Goal: Task Accomplishment & Management: Use online tool/utility

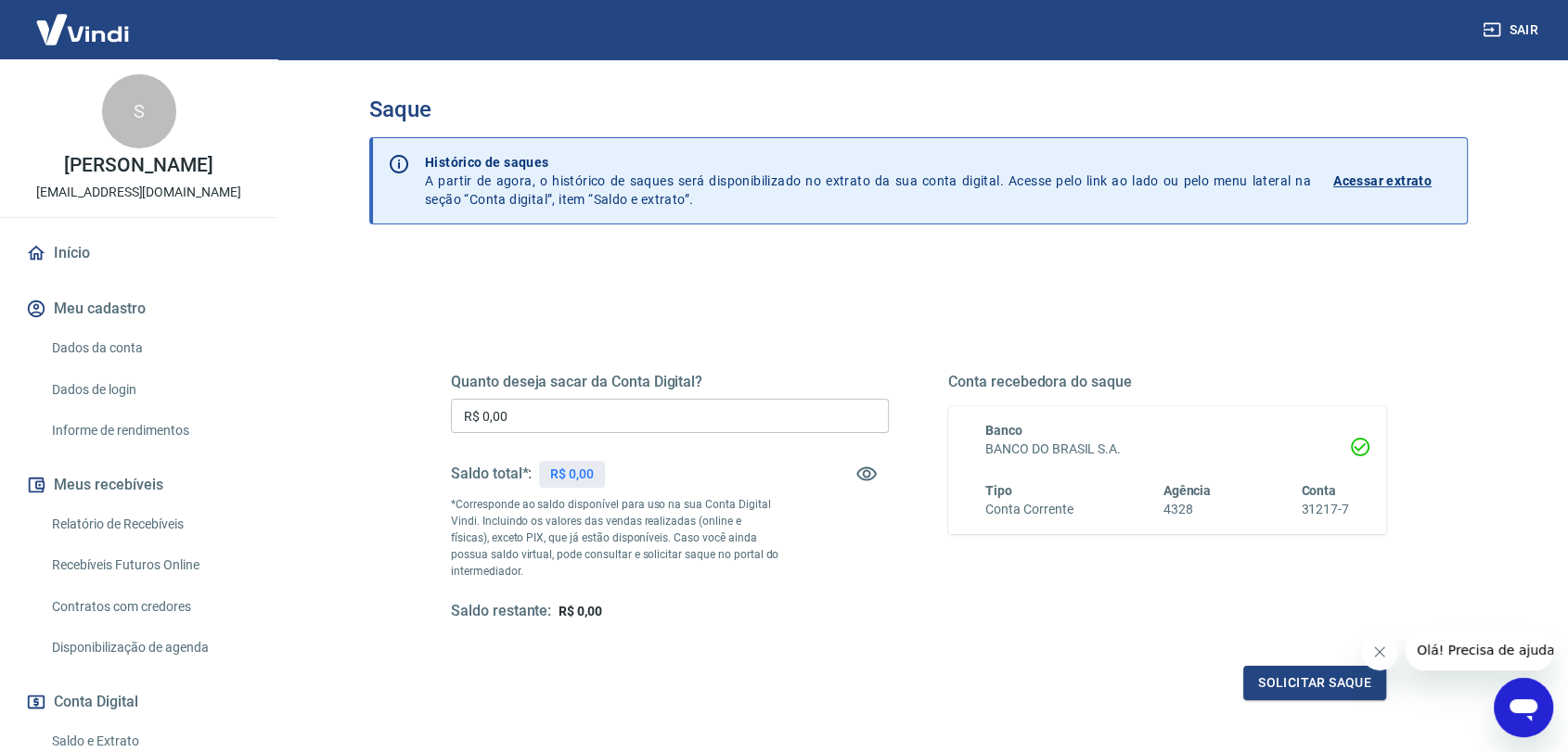
click at [1381, 655] on icon "Fechar mensagem da empresa" at bounding box center [1379, 651] width 14 height 14
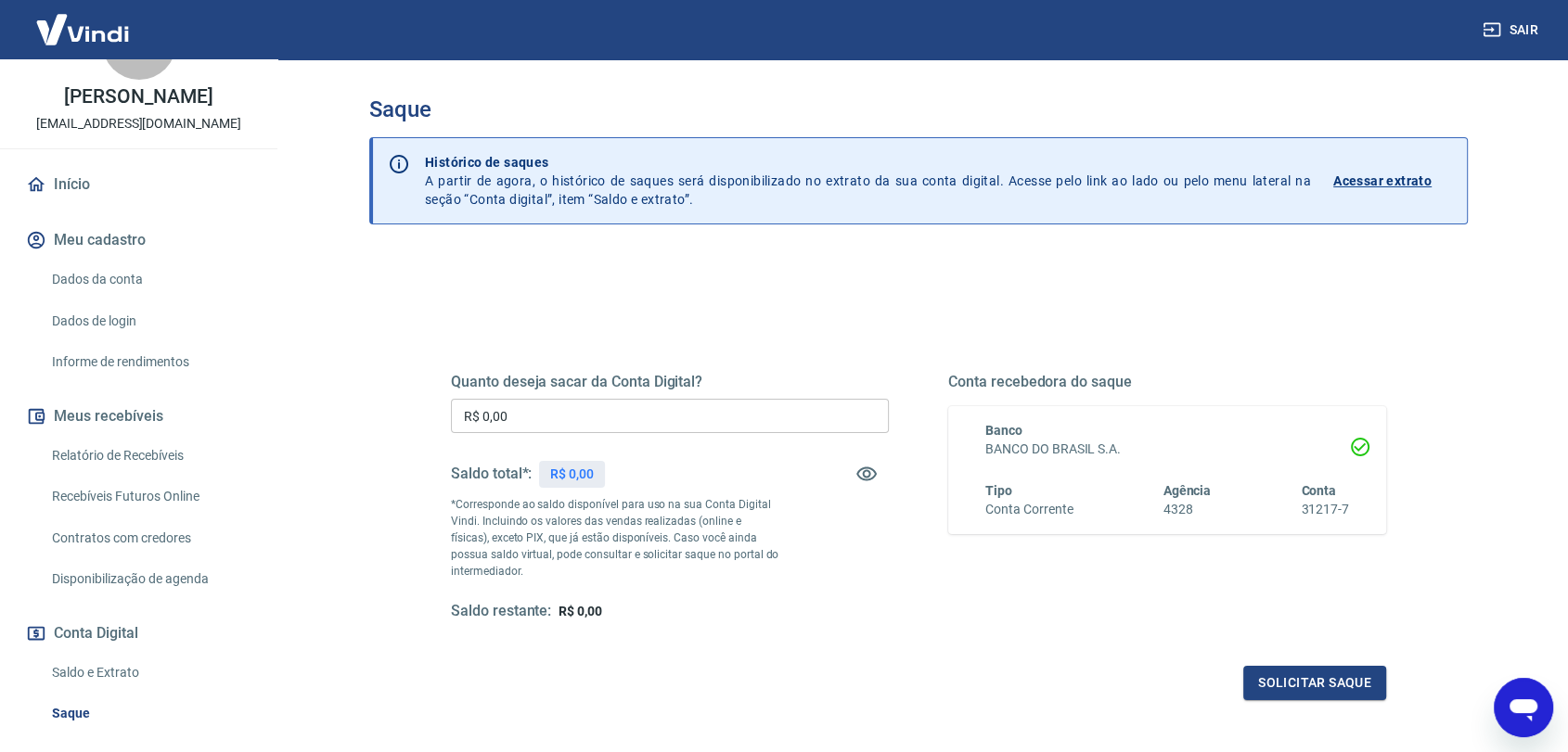
scroll to position [206, 0]
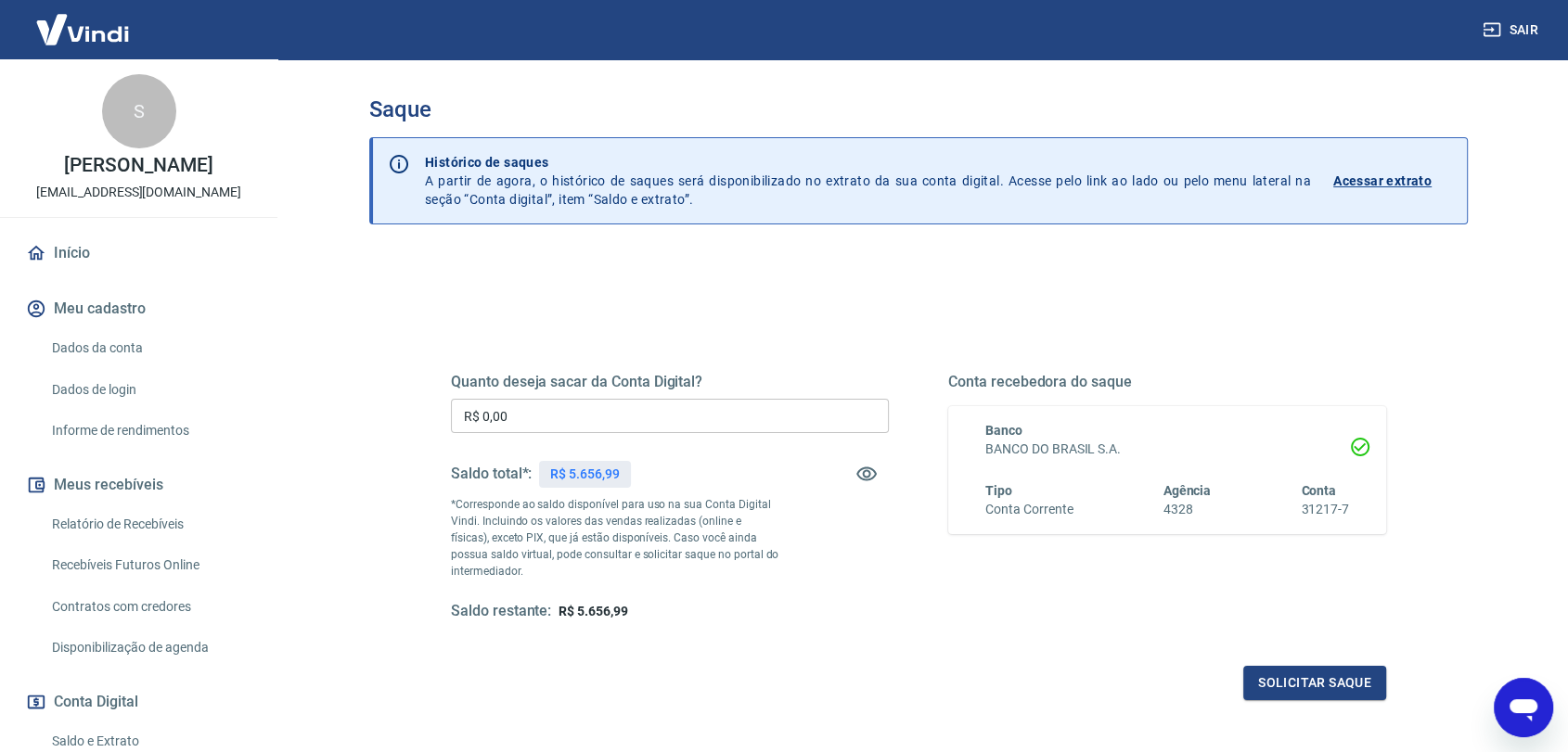
click at [660, 411] on input "R$ 0,00" at bounding box center [670, 416] width 438 height 35
type input "R$ 5.600,00"
click at [1284, 684] on button "Solicitar saque" at bounding box center [1314, 683] width 143 height 35
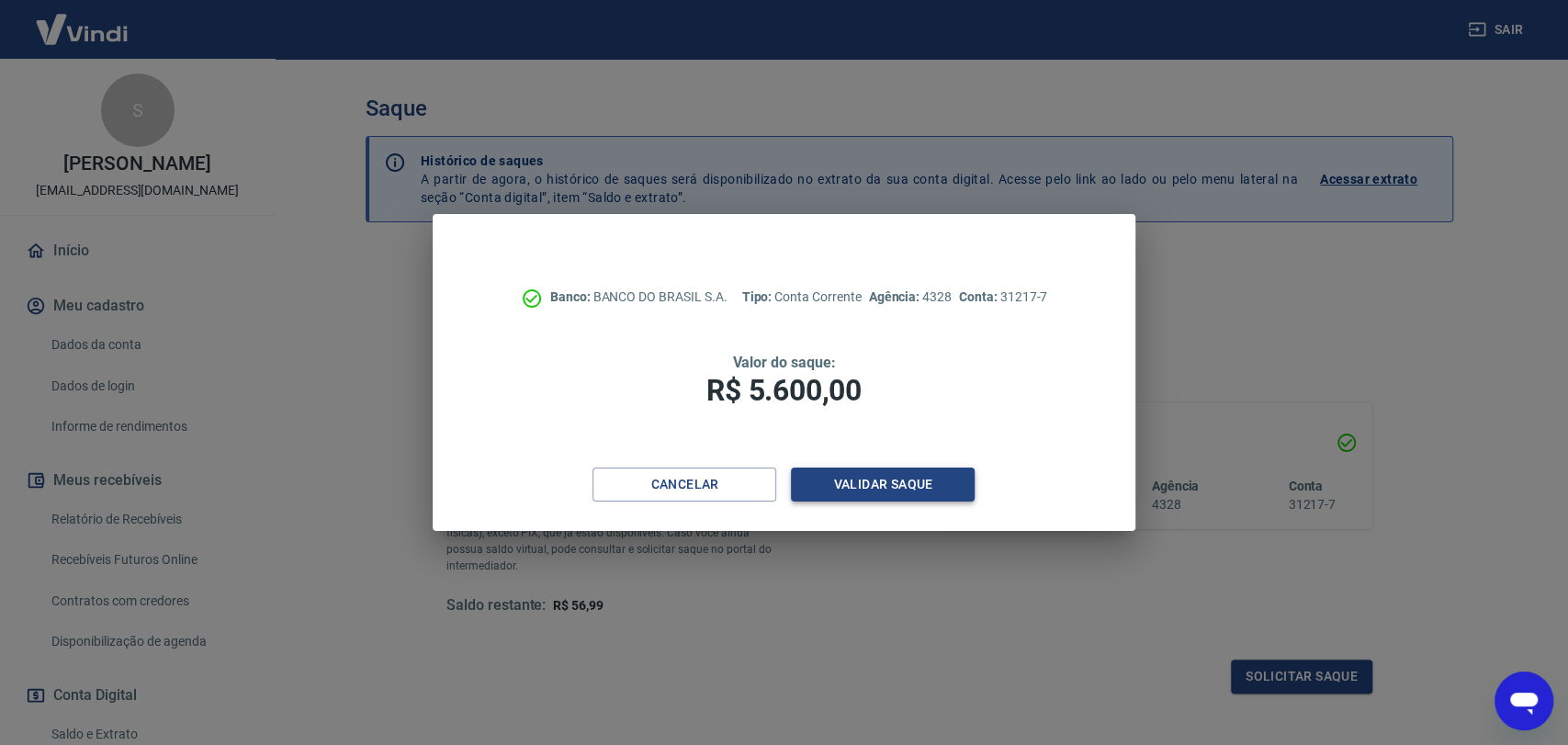
click at [915, 487] on button "Validar saque" at bounding box center [882, 485] width 183 height 34
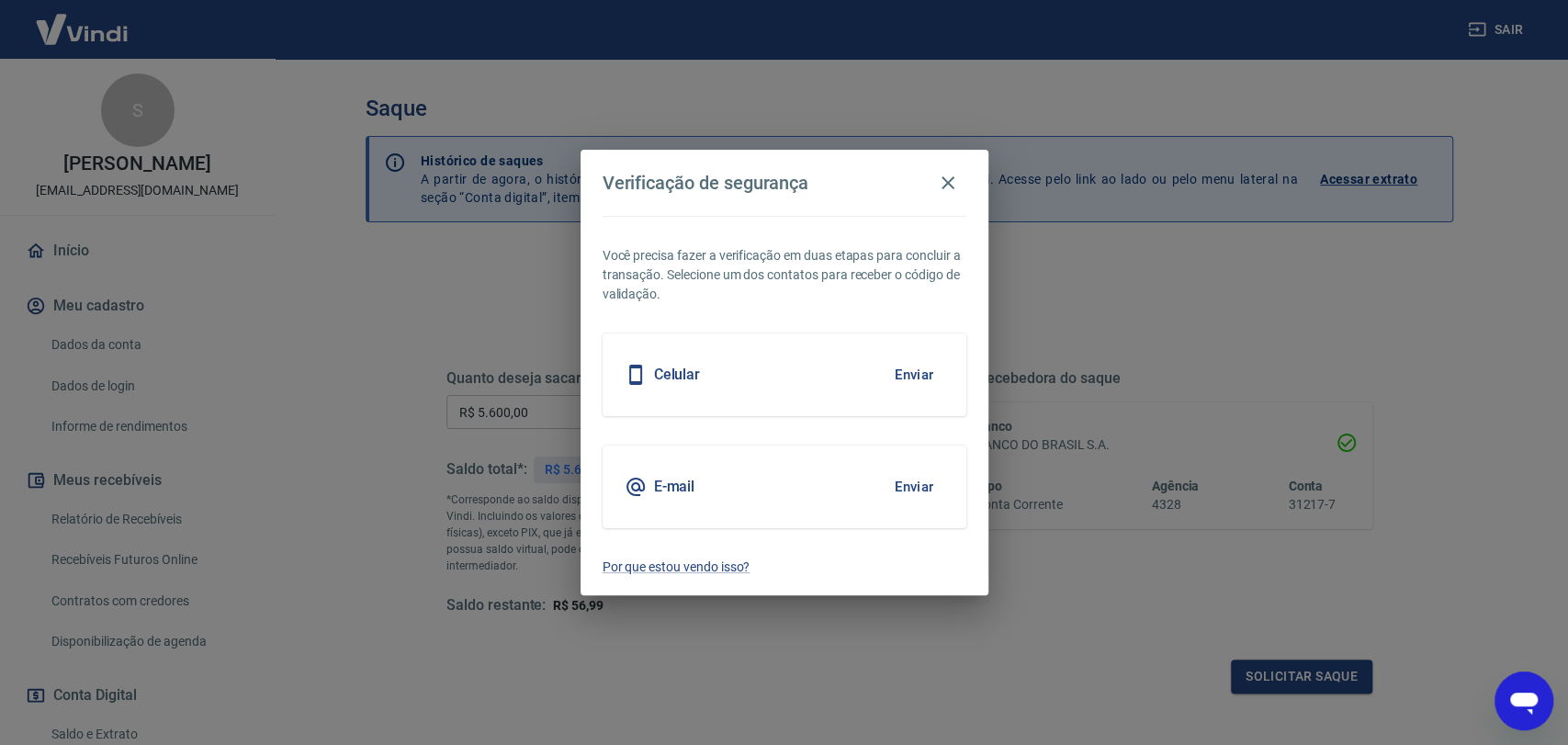
click at [910, 384] on button "Enviar" at bounding box center [914, 374] width 60 height 39
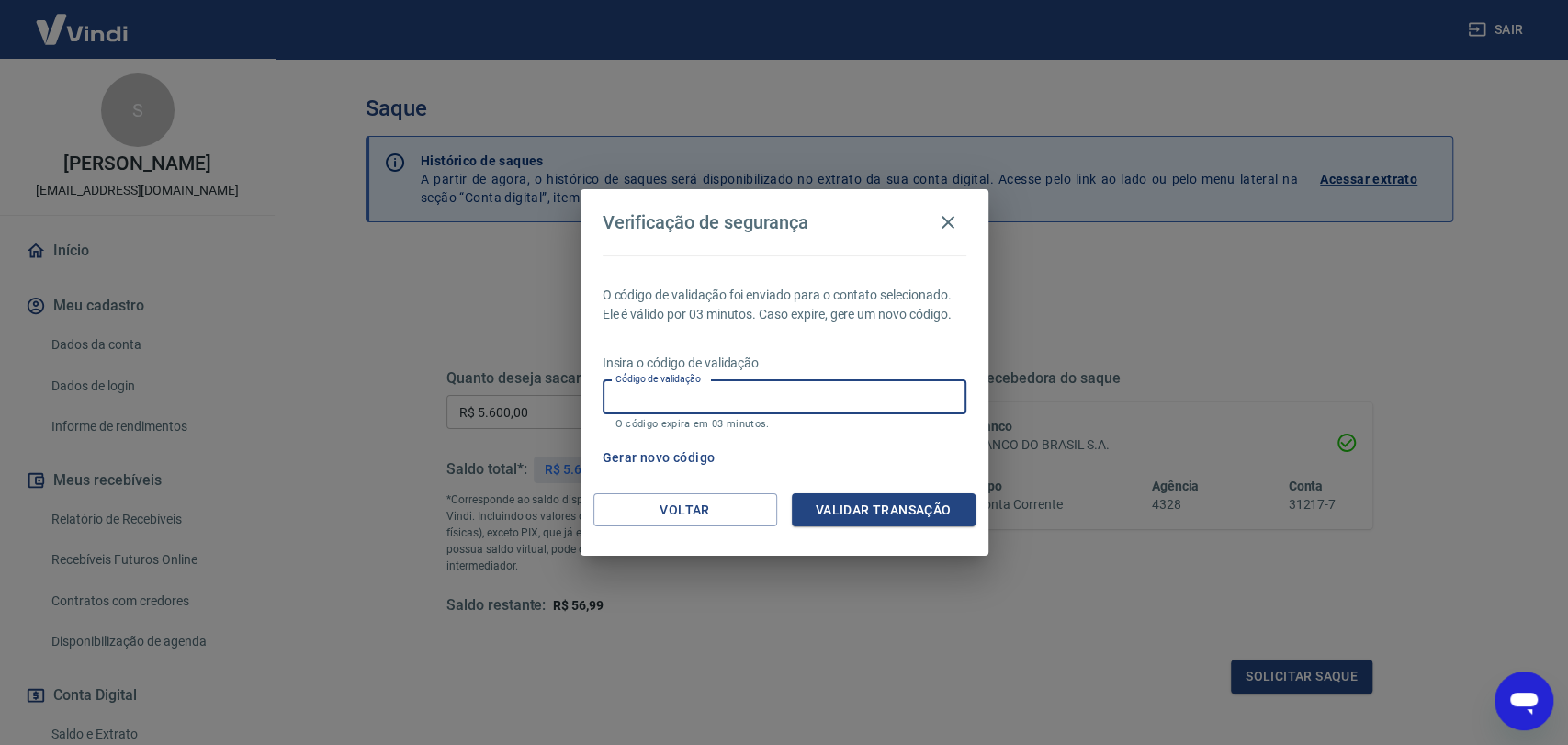
click at [692, 395] on input "Código de validação" at bounding box center [784, 397] width 364 height 34
type input "973170"
click at [950, 498] on button "Validar transação" at bounding box center [883, 510] width 183 height 34
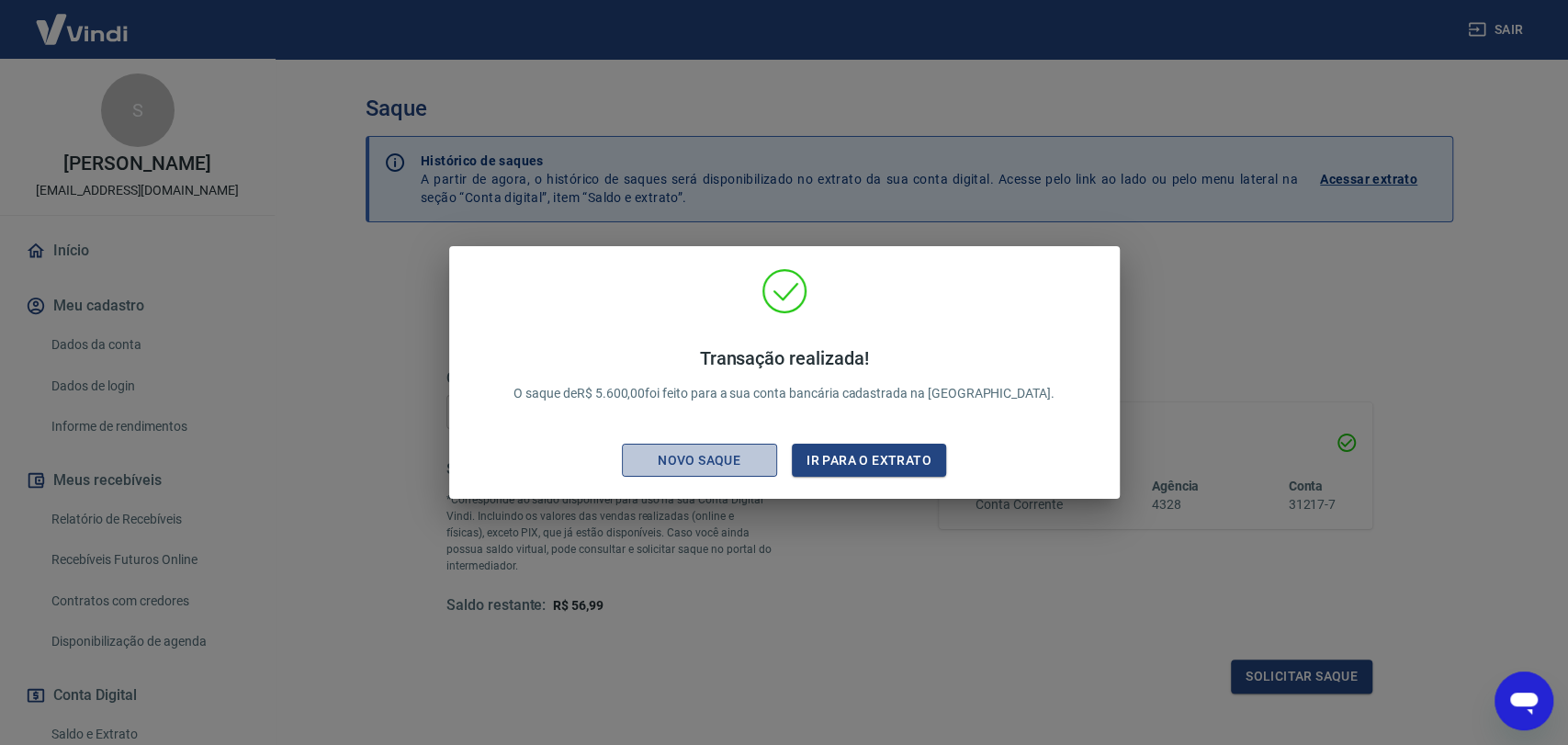
click at [742, 457] on div "Novo saque" at bounding box center [698, 461] width 126 height 23
